Goal: Task Accomplishment & Management: Complete application form

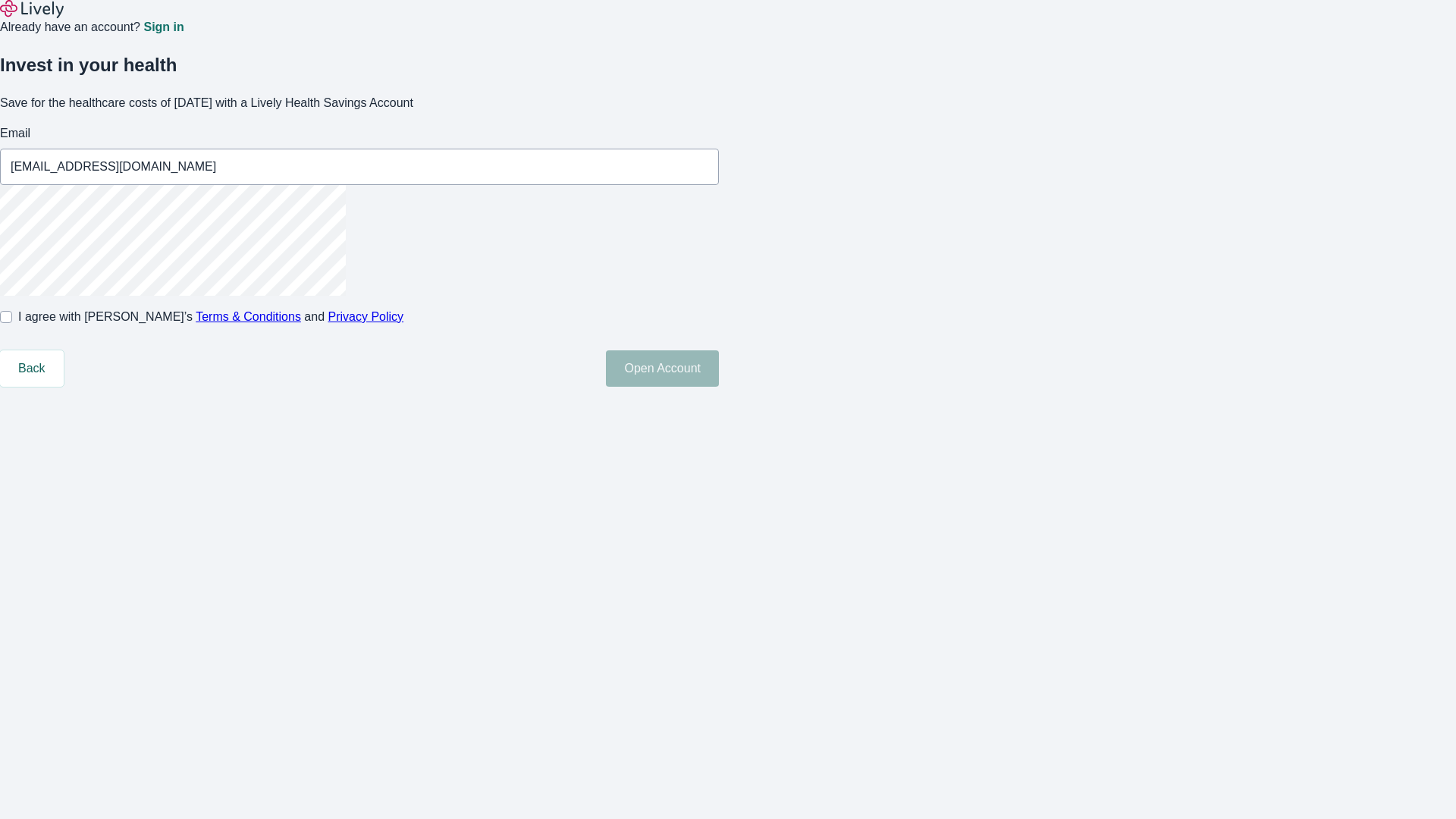
click at [12, 323] on input "I agree with Lively’s Terms & Conditions and Privacy Policy" at bounding box center [6, 316] width 12 height 12
checkbox input "true"
click at [719, 386] on button "Open Account" at bounding box center [662, 368] width 113 height 36
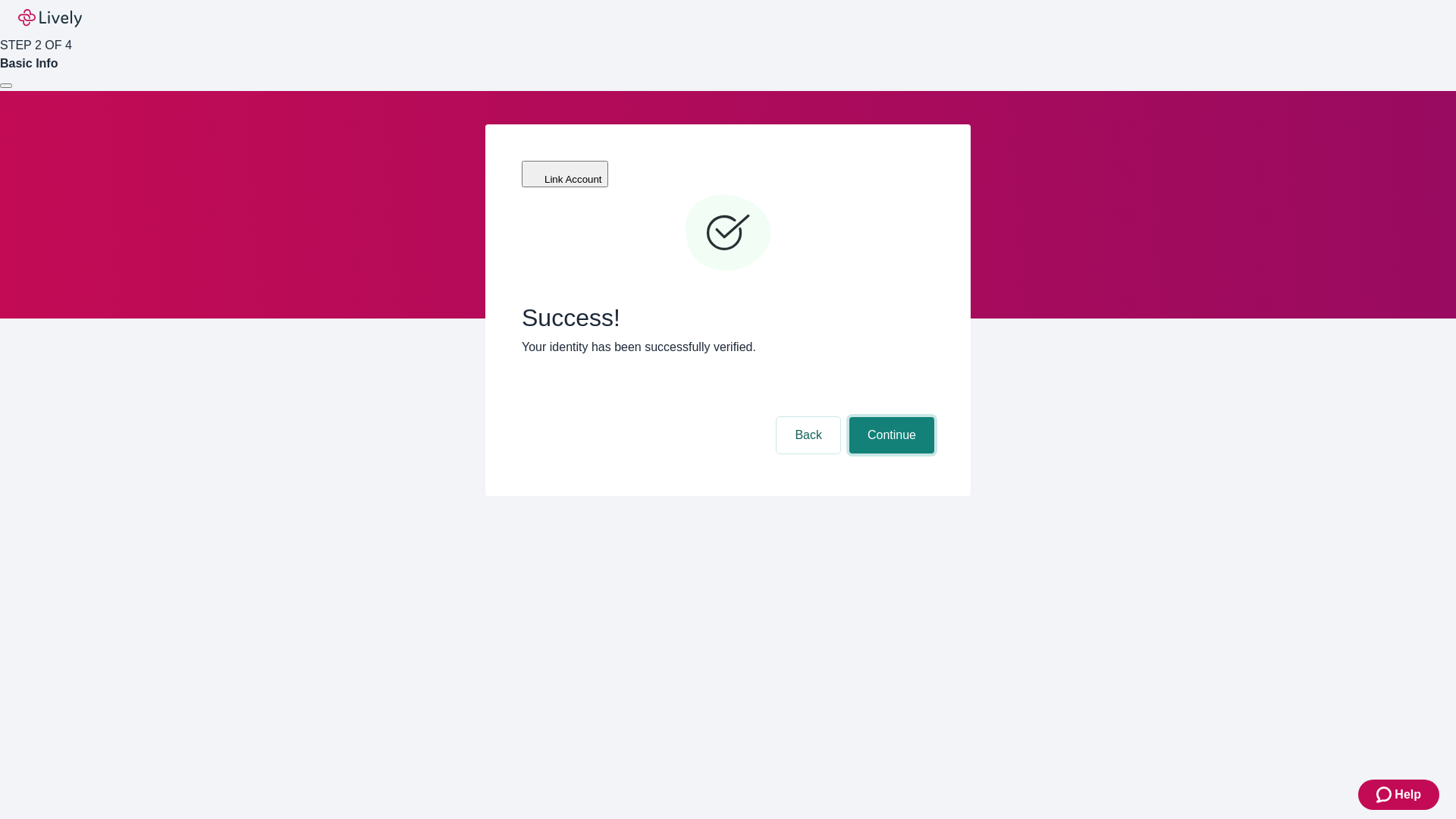
click at [889, 417] on button "Continue" at bounding box center [891, 435] width 85 height 36
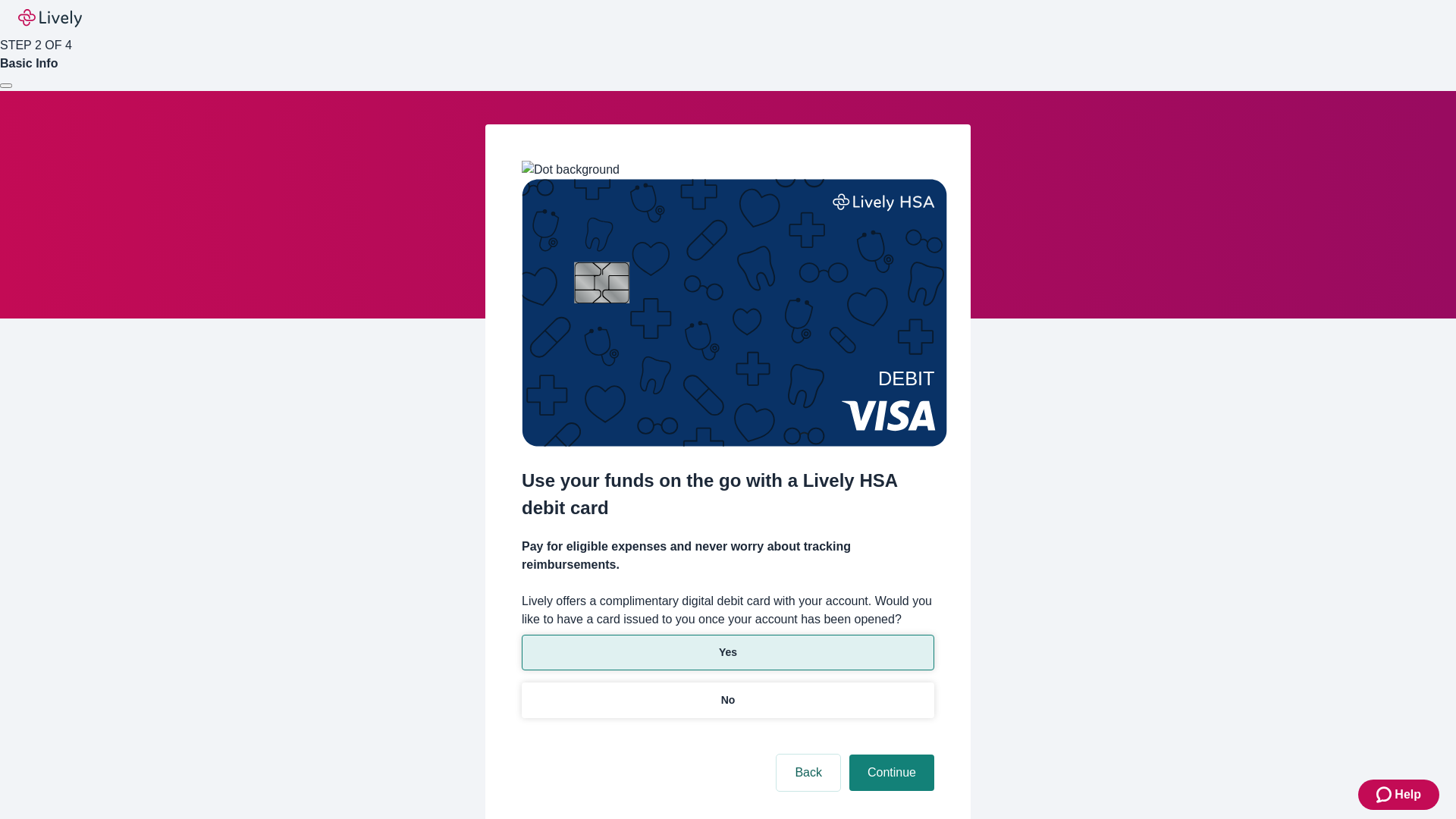
click at [728, 644] on p "Yes" at bounding box center [728, 652] width 18 height 16
click at [889, 754] on button "Continue" at bounding box center [891, 772] width 85 height 36
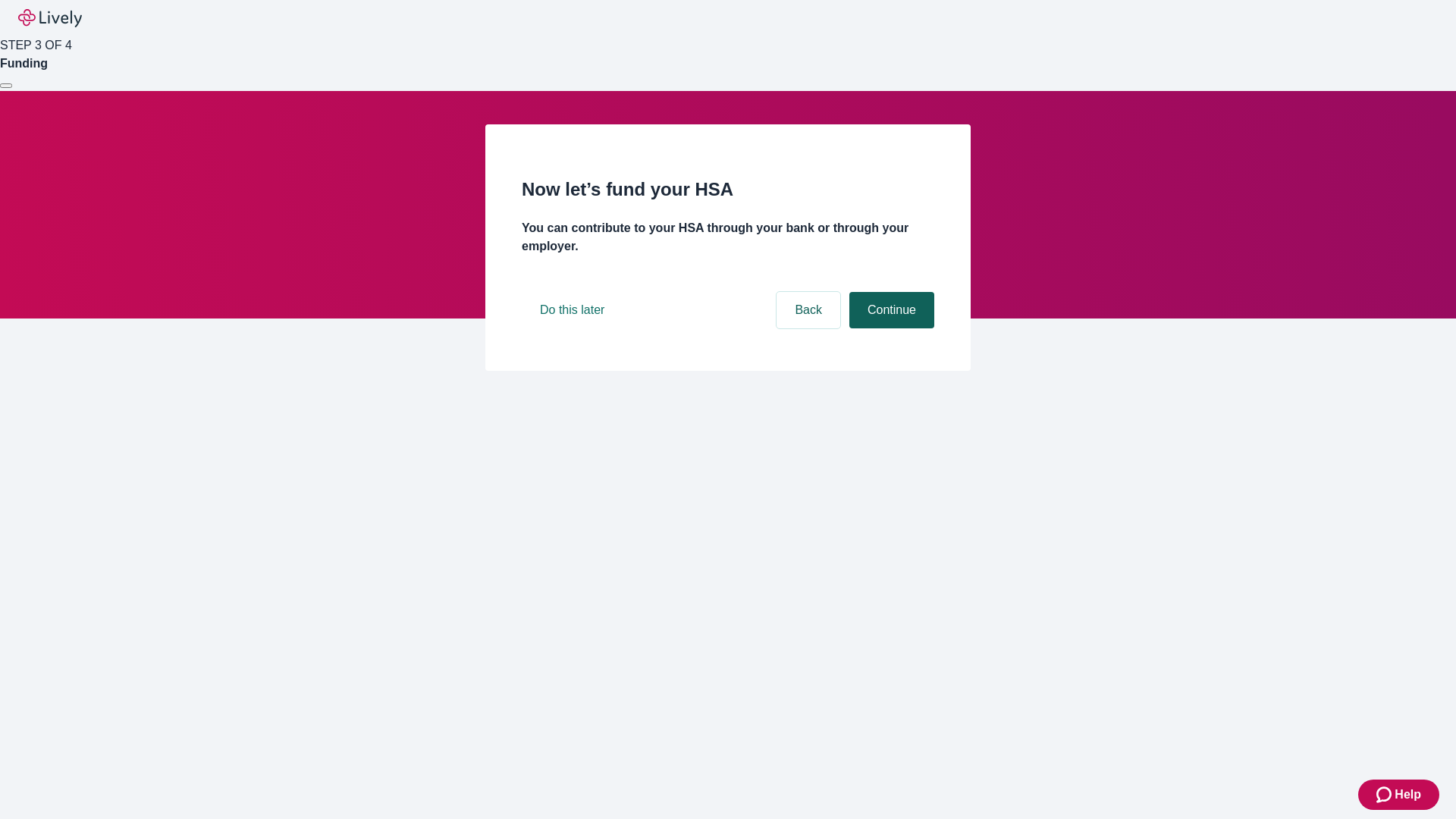
click at [889, 328] on button "Continue" at bounding box center [891, 309] width 85 height 36
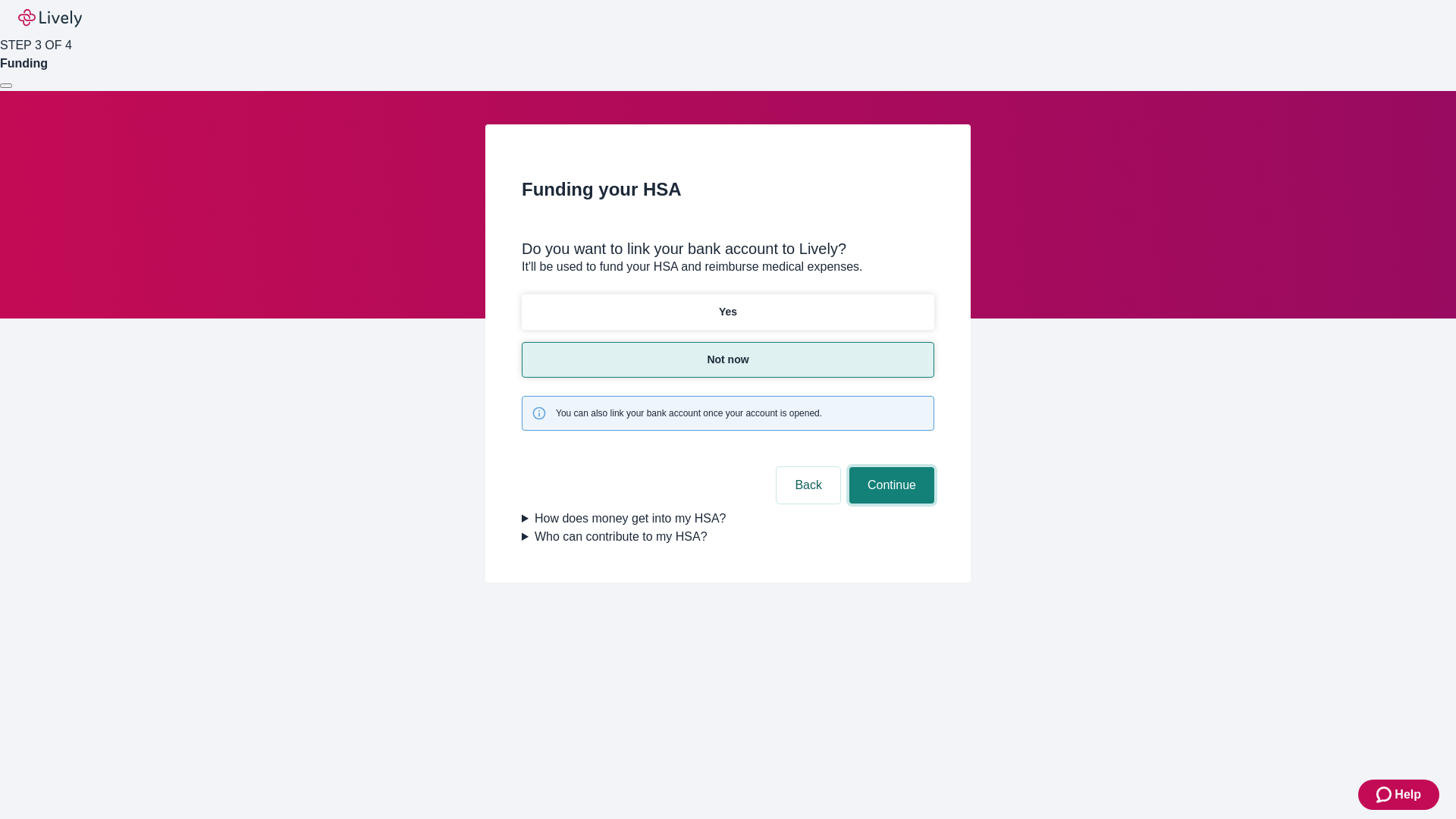
click at [889, 467] on button "Continue" at bounding box center [891, 484] width 85 height 36
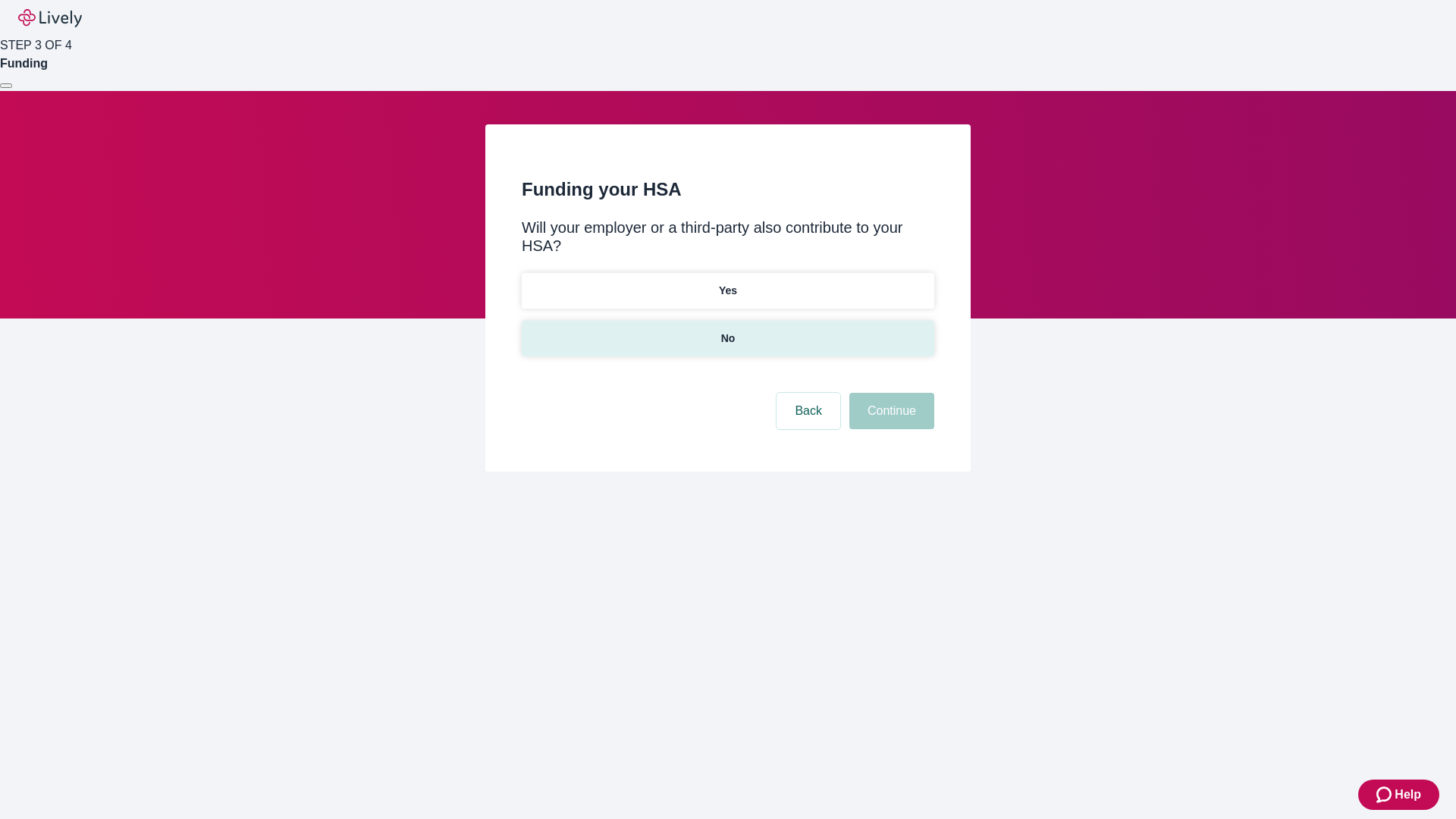
click at [728, 330] on p "No" at bounding box center [728, 338] width 14 height 16
click at [889, 393] on button "Continue" at bounding box center [891, 410] width 85 height 36
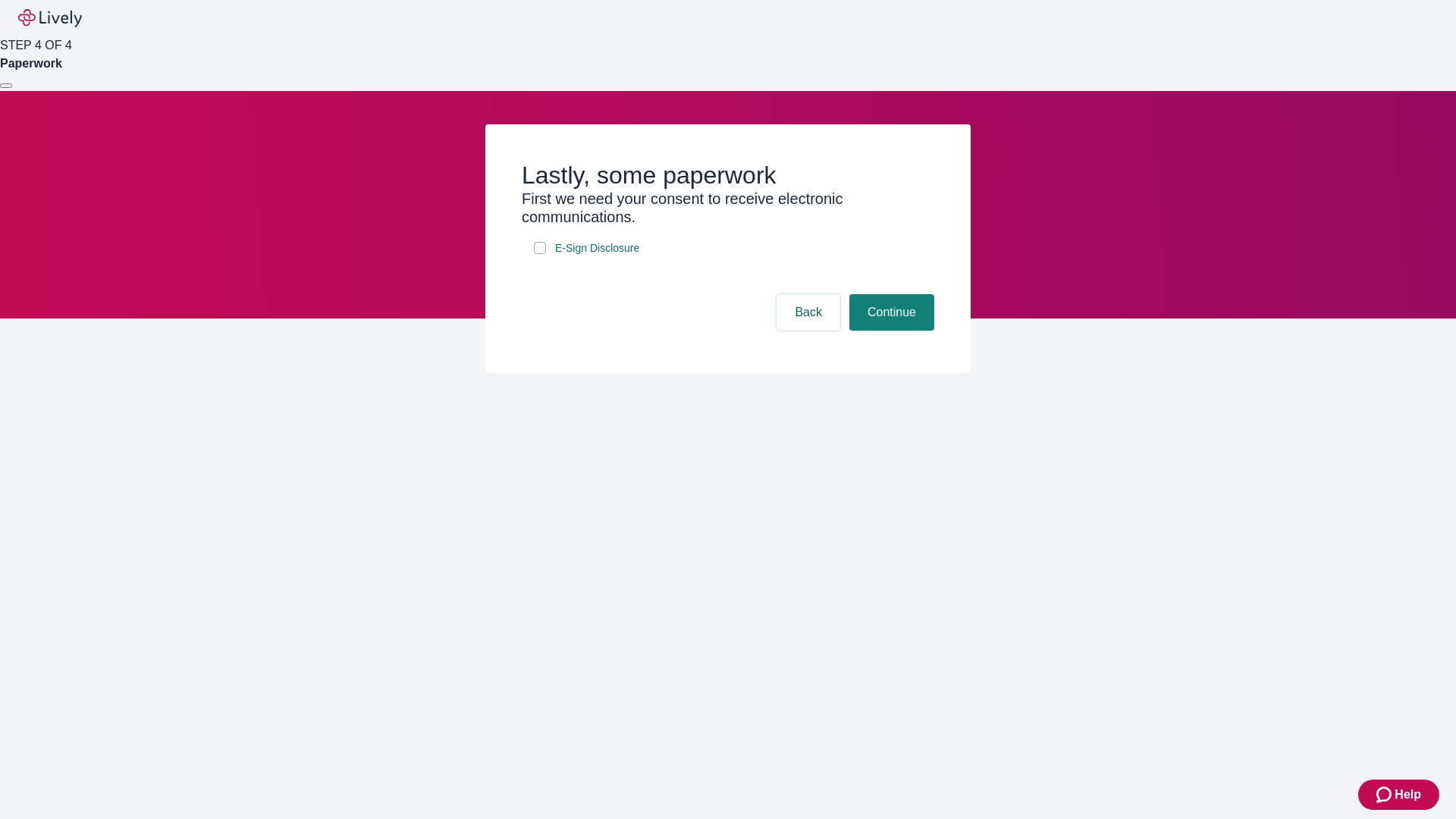
click at [540, 254] on input "E-Sign Disclosure" at bounding box center [540, 248] width 12 height 12
checkbox input "true"
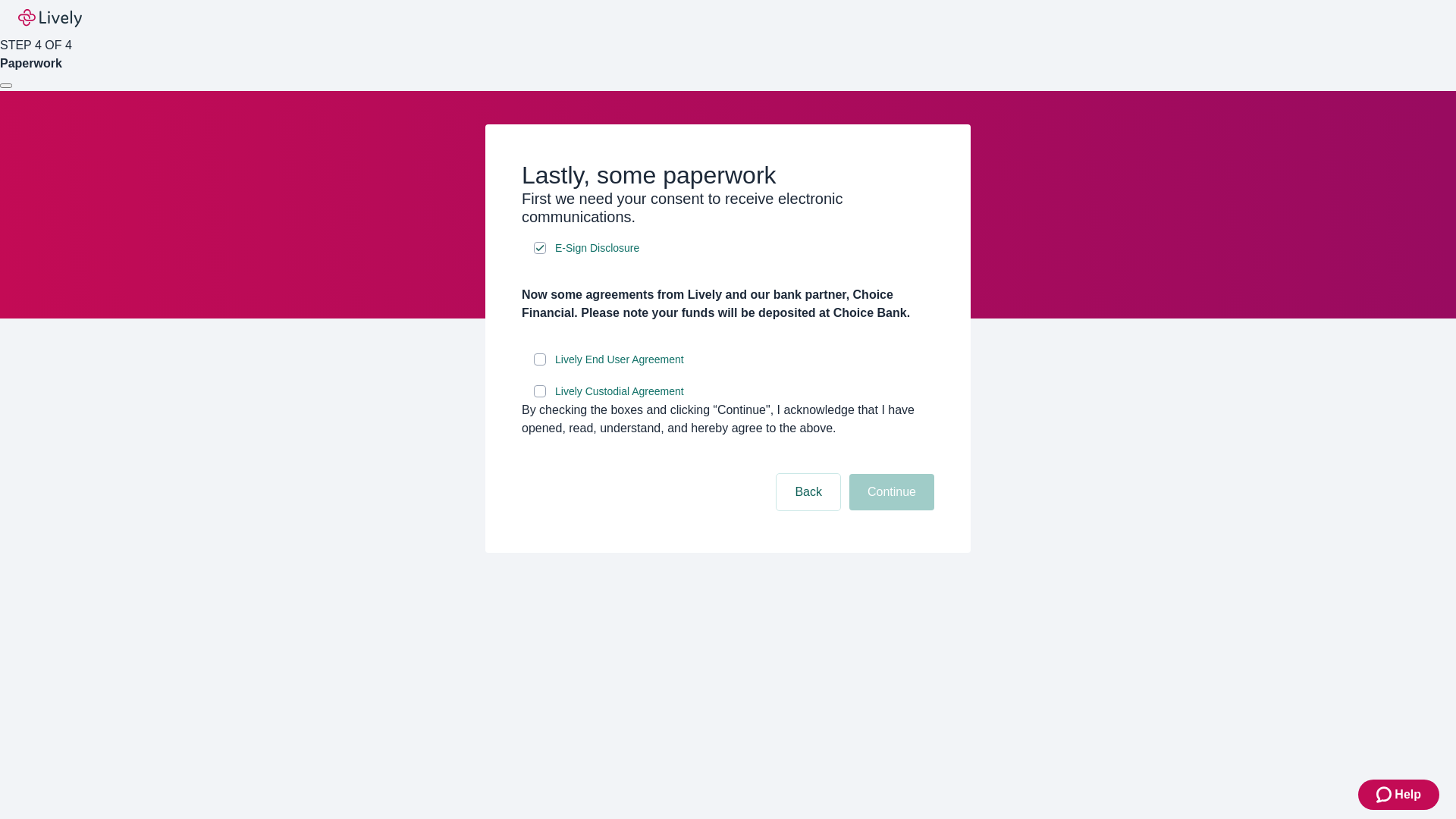
click at [540, 366] on input "Lively End User Agreement" at bounding box center [540, 359] width 12 height 12
checkbox input "true"
click at [540, 397] on input "Lively Custodial Agreement" at bounding box center [540, 391] width 12 height 12
checkbox input "true"
click at [889, 510] on button "Continue" at bounding box center [891, 492] width 85 height 36
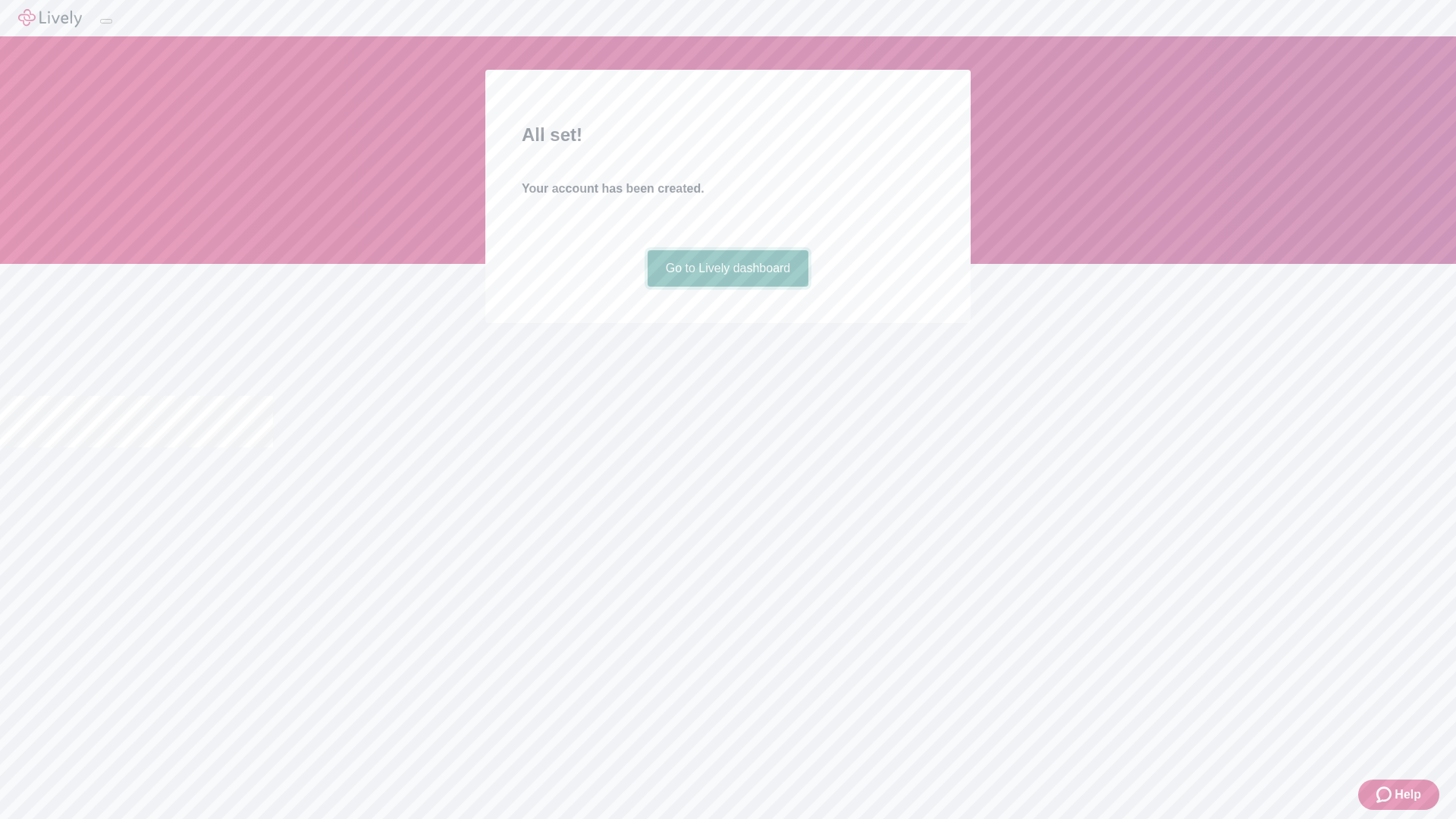
click at [728, 286] on link "Go to Lively dashboard" at bounding box center [728, 268] width 162 height 36
